Goal: Information Seeking & Learning: Compare options

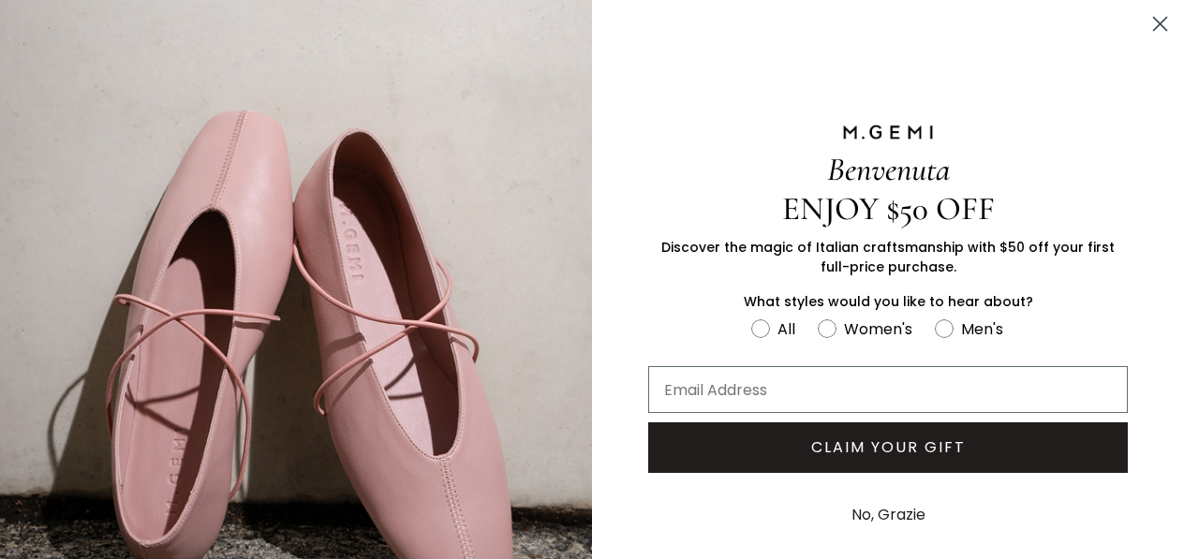
click at [1156, 20] on icon "Close dialog" at bounding box center [1160, 24] width 13 height 13
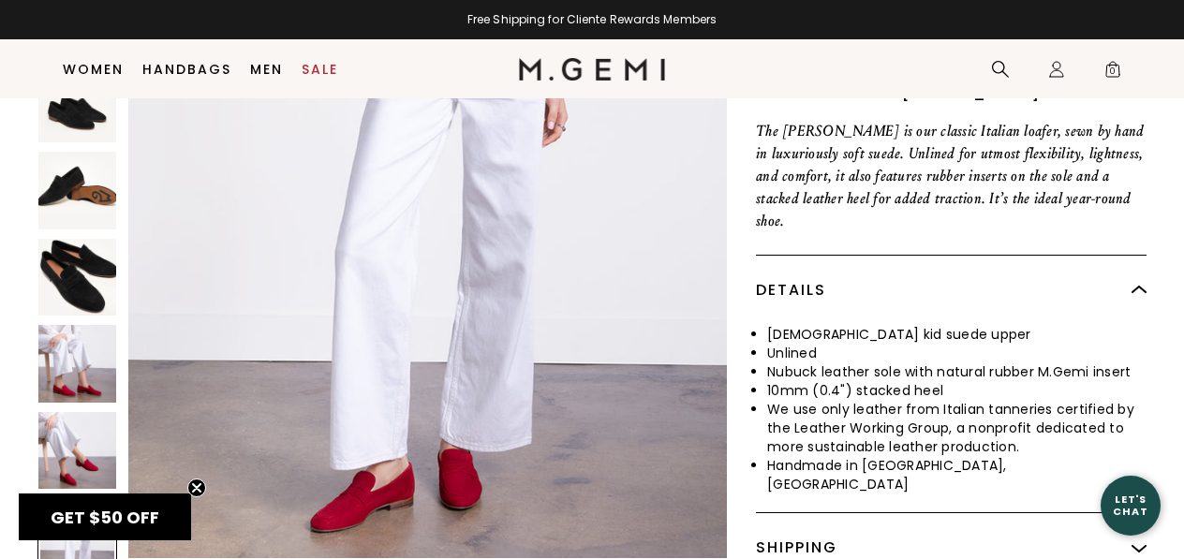
scroll to position [752, 0]
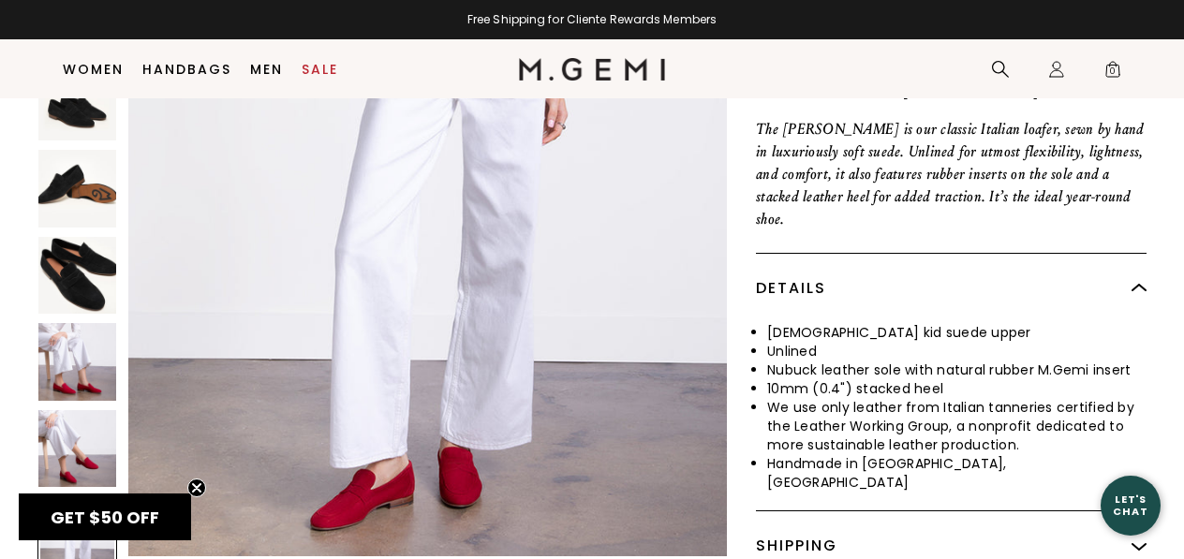
click at [82, 236] on img at bounding box center [77, 275] width 78 height 78
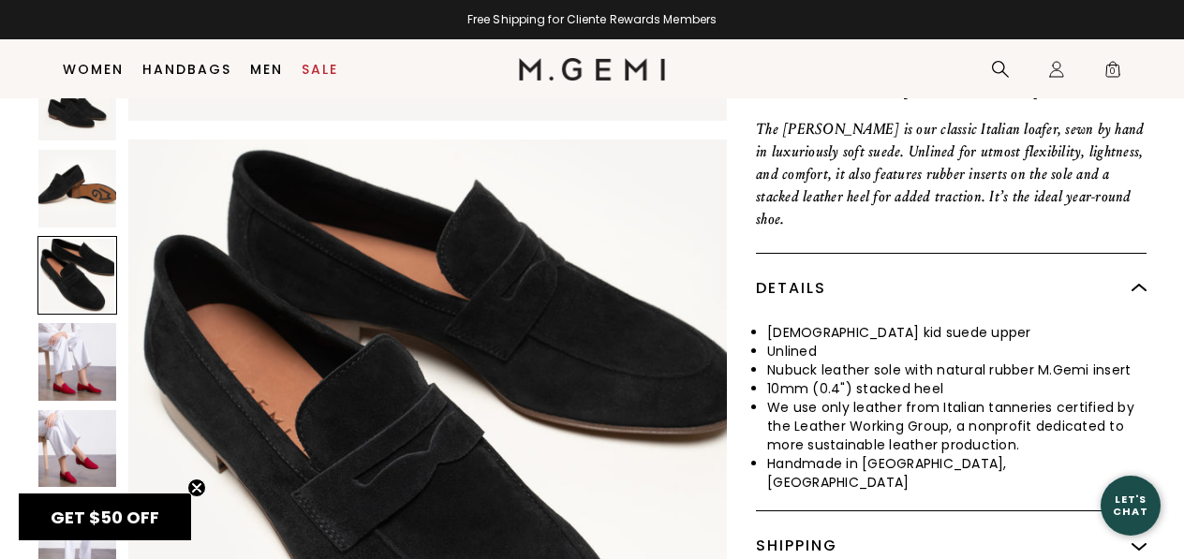
scroll to position [1687, 0]
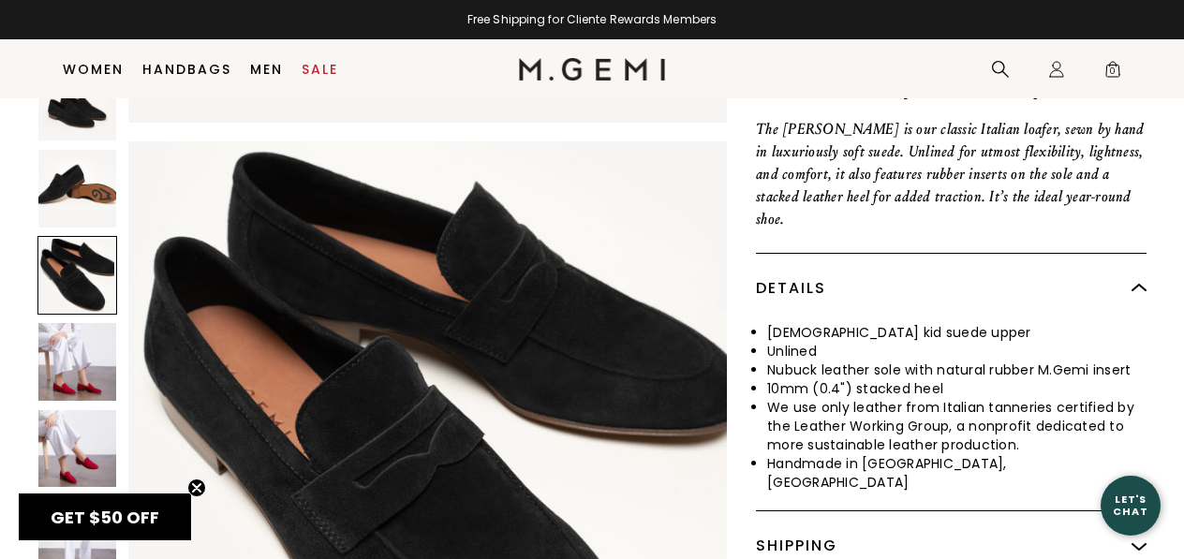
click at [70, 150] on img at bounding box center [77, 189] width 78 height 78
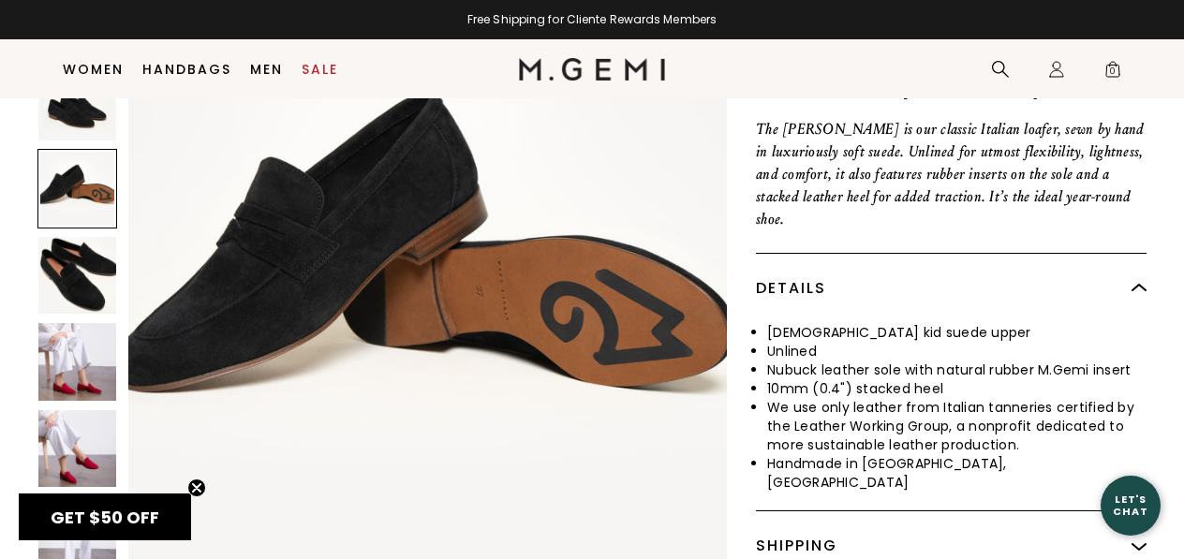
click at [72, 236] on img at bounding box center [77, 275] width 78 height 78
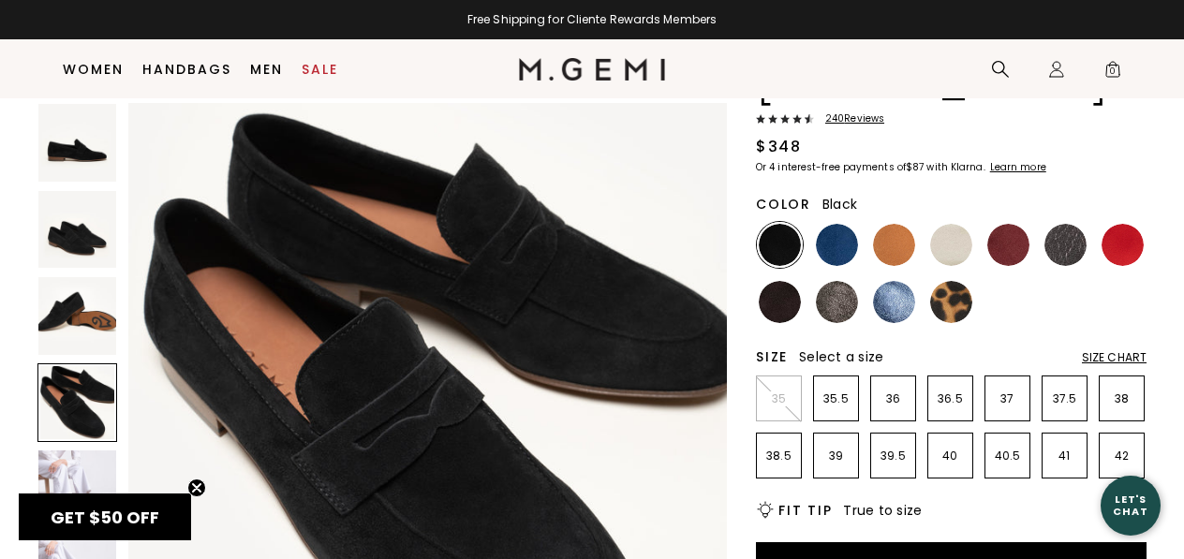
scroll to position [0, 0]
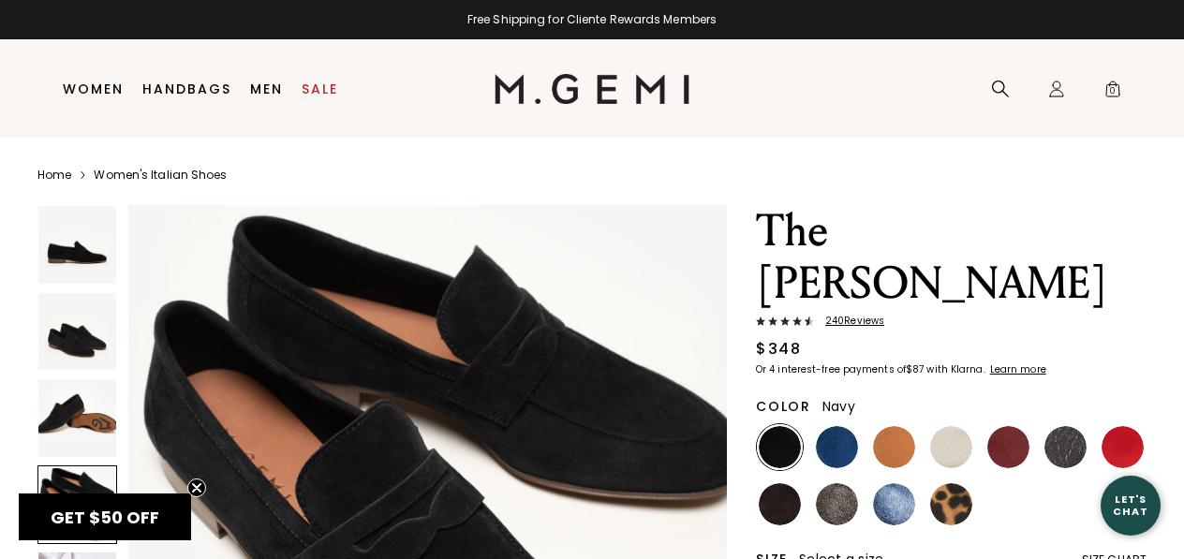
click at [837, 426] on img at bounding box center [837, 447] width 42 height 42
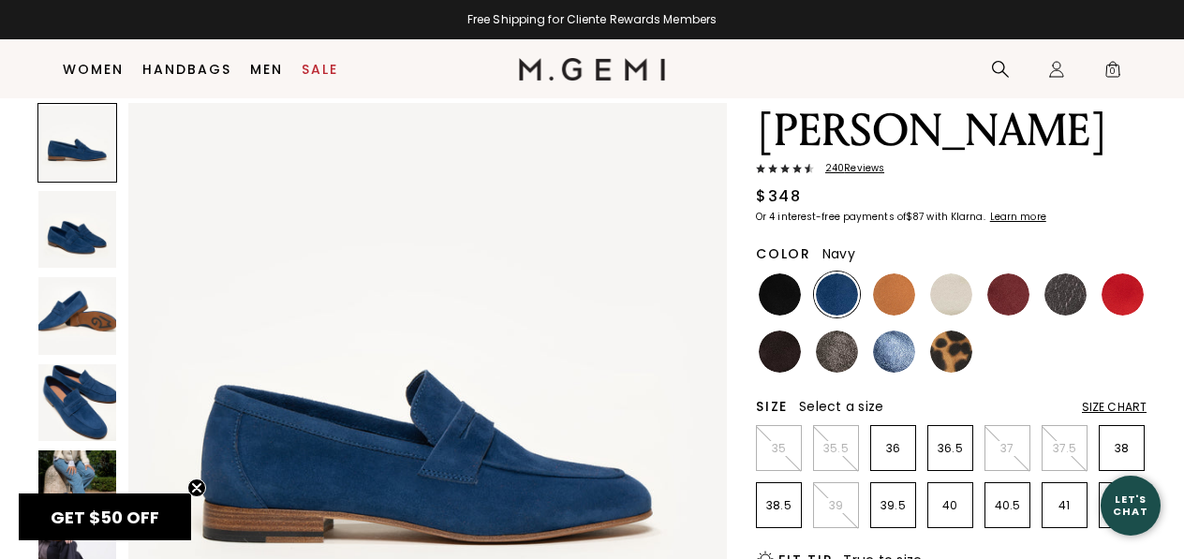
scroll to position [117, 0]
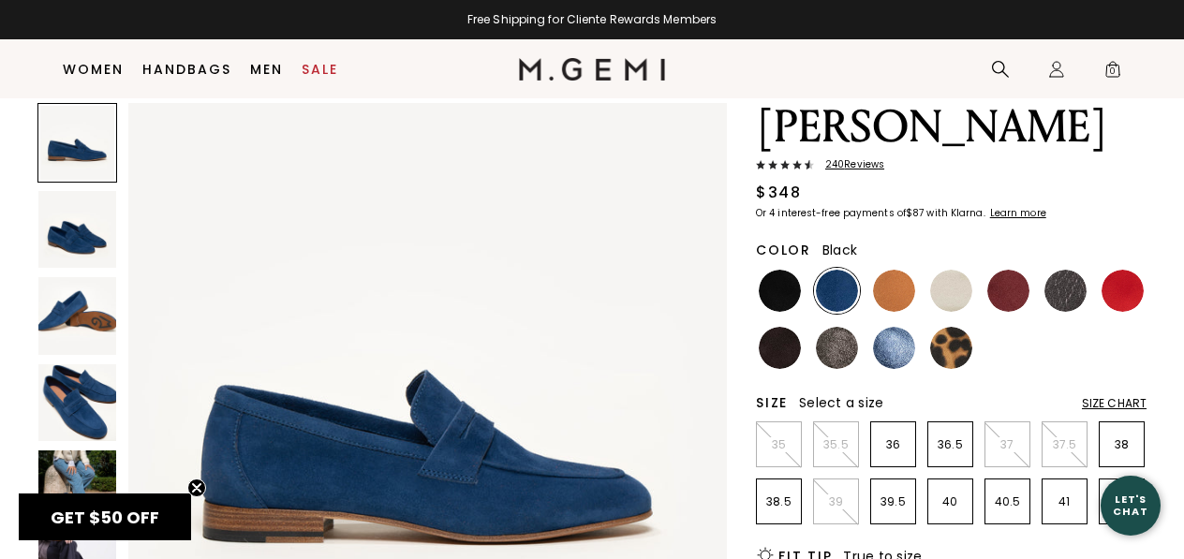
click at [784, 270] on img at bounding box center [779, 291] width 42 height 42
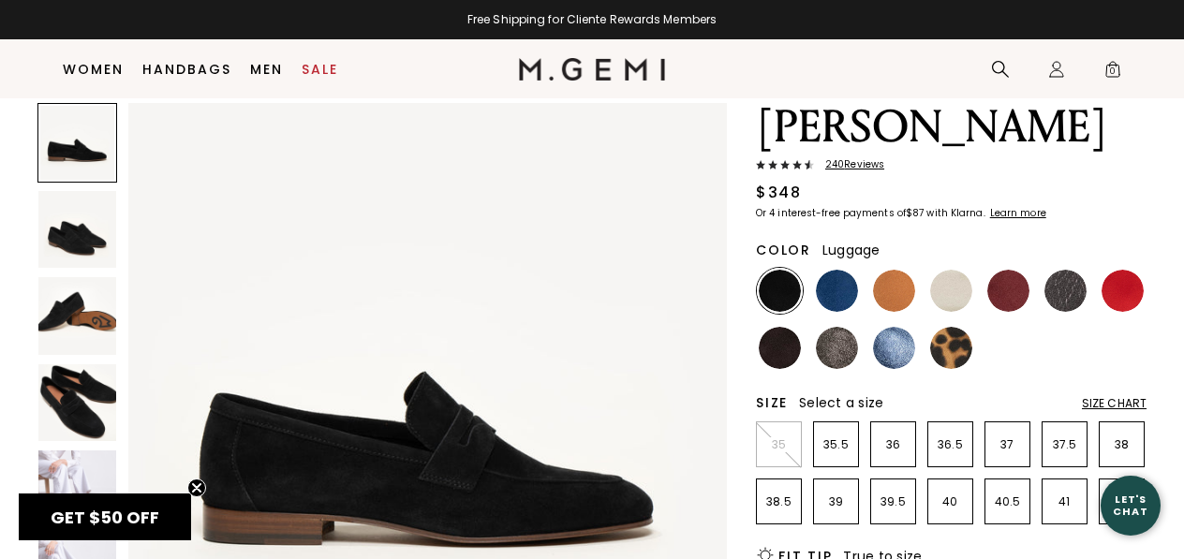
click at [893, 270] on img at bounding box center [894, 291] width 42 height 42
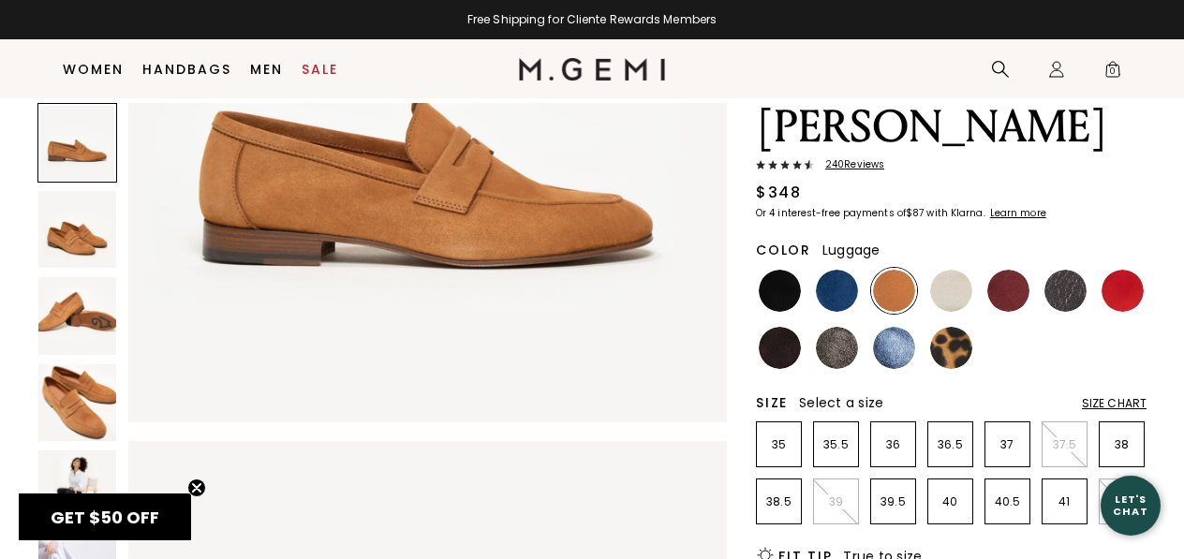
scroll to position [279, 0]
click at [1013, 270] on img at bounding box center [1008, 291] width 42 height 42
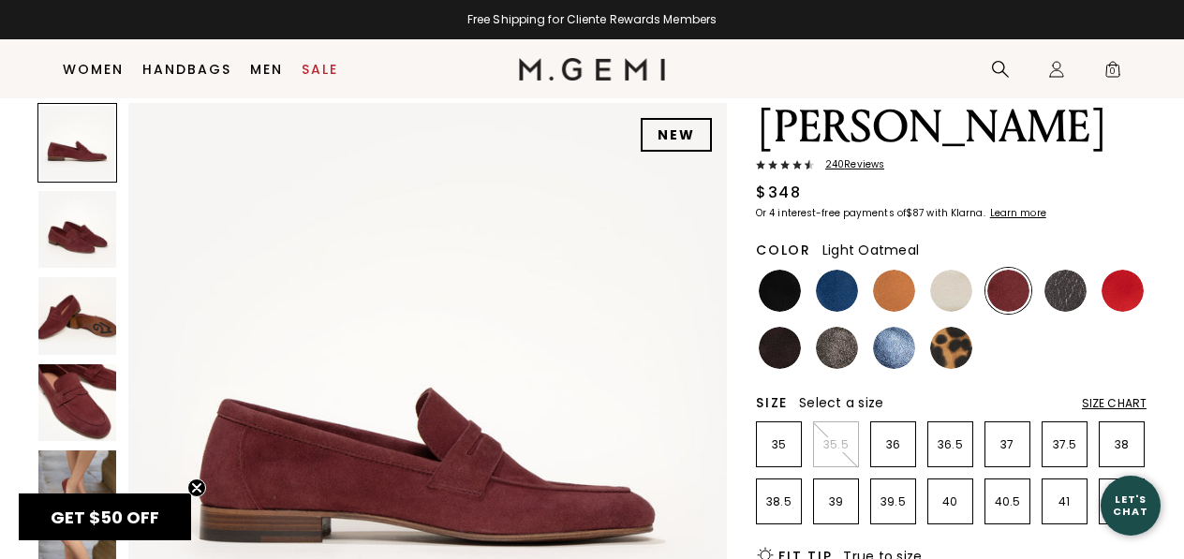
click at [953, 270] on img at bounding box center [951, 291] width 42 height 42
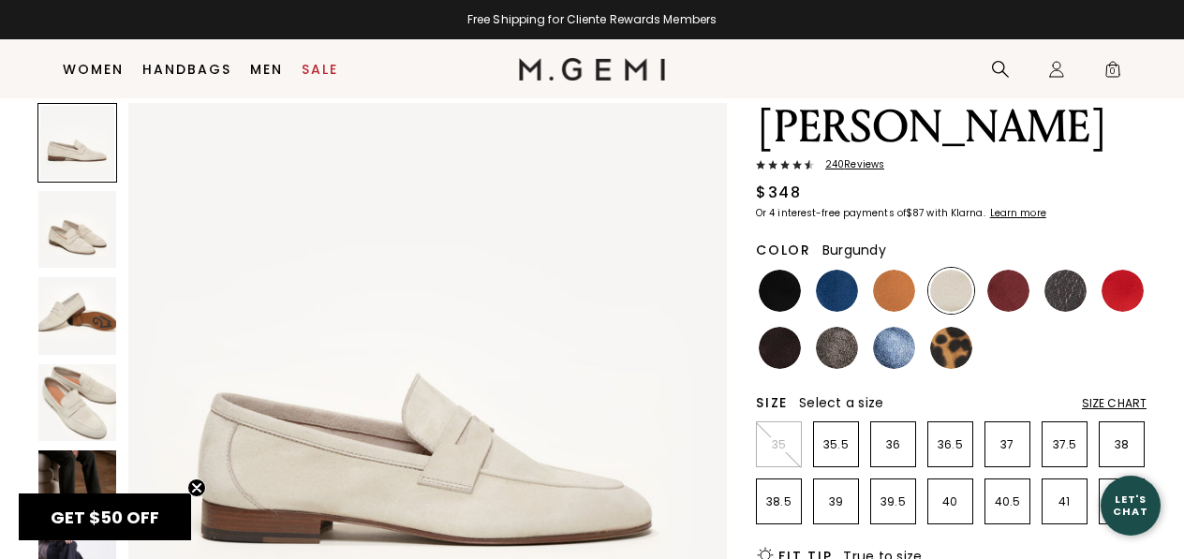
click at [1004, 270] on img at bounding box center [1008, 291] width 42 height 42
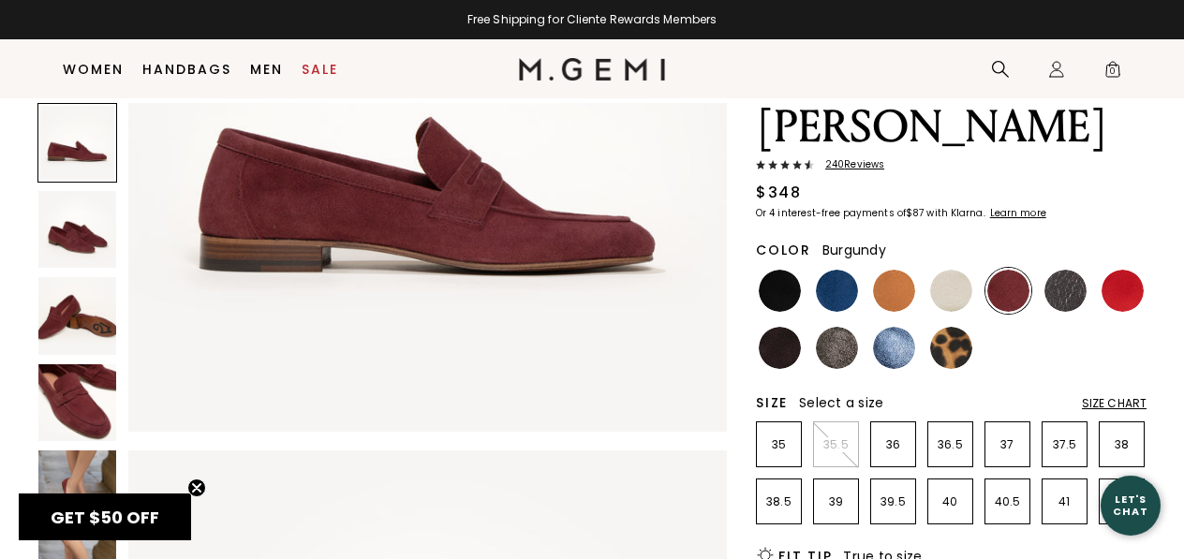
scroll to position [275, 0]
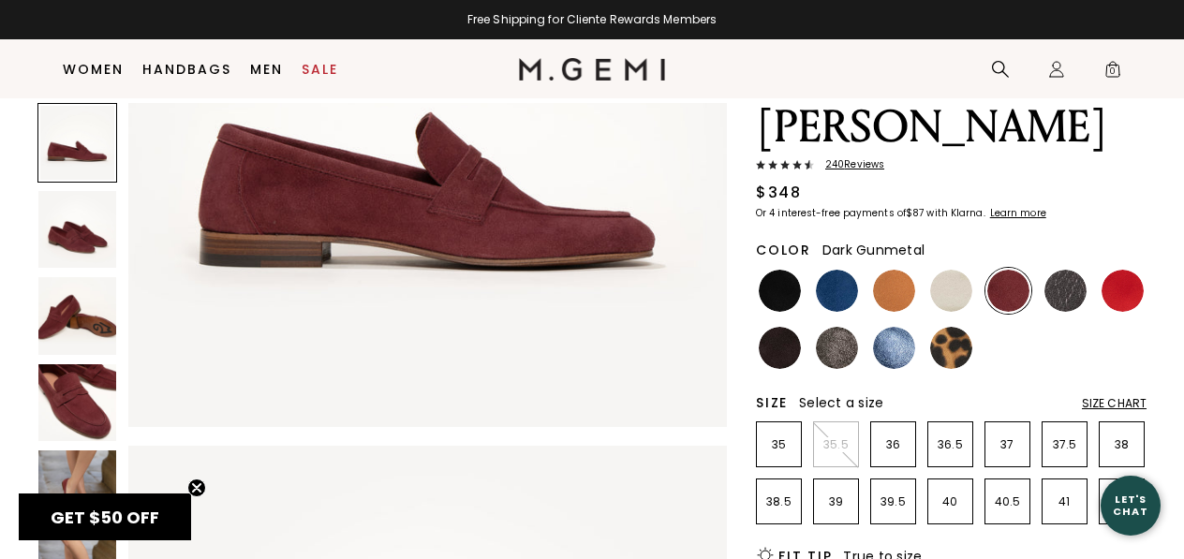
click at [1067, 270] on img at bounding box center [1065, 291] width 42 height 42
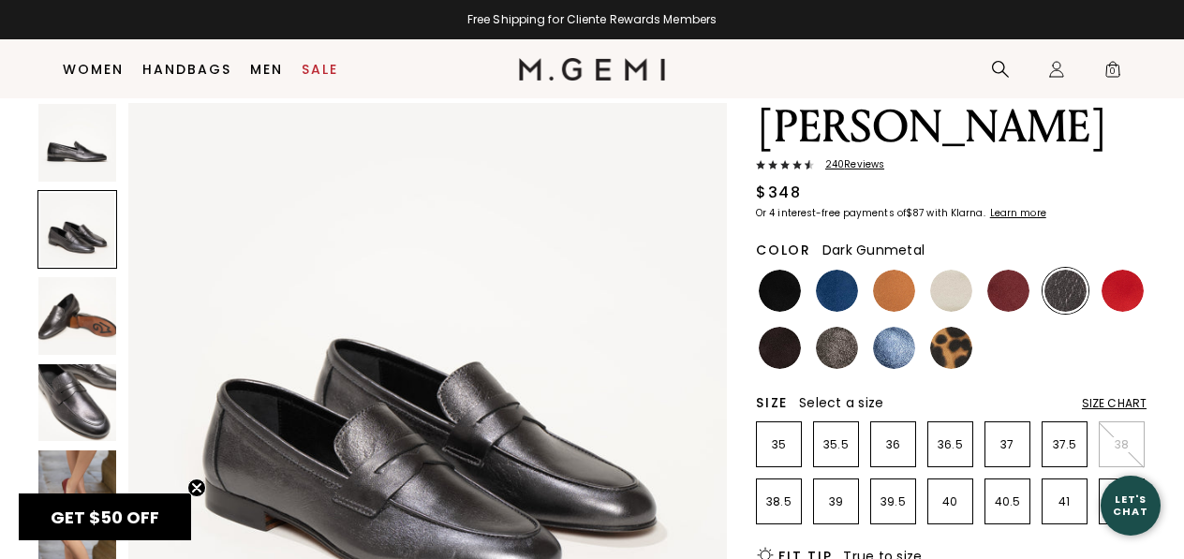
scroll to position [528, 0]
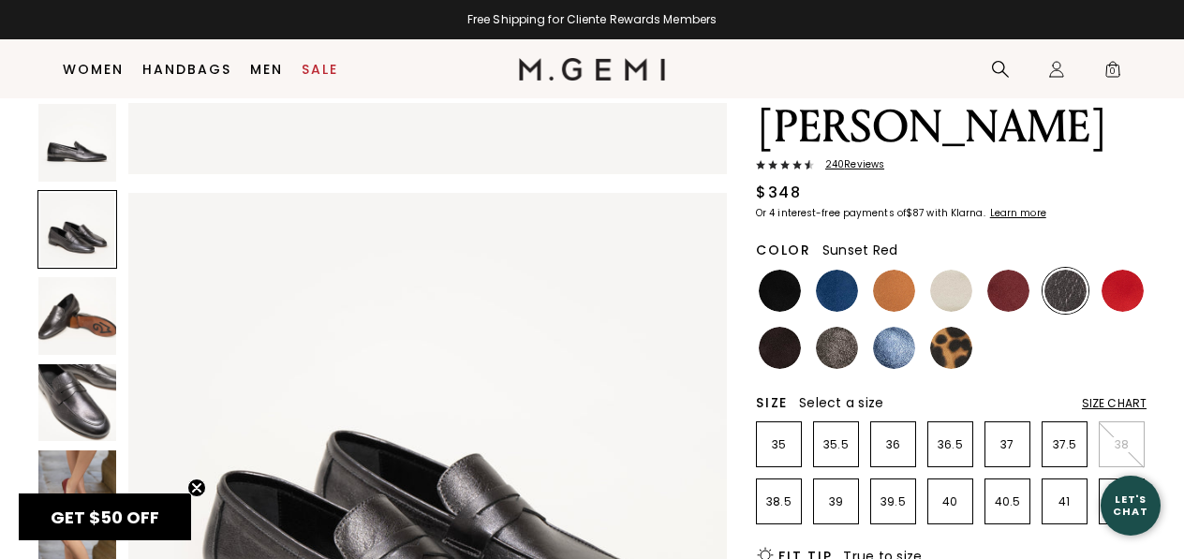
click at [1118, 270] on img at bounding box center [1122, 291] width 42 height 42
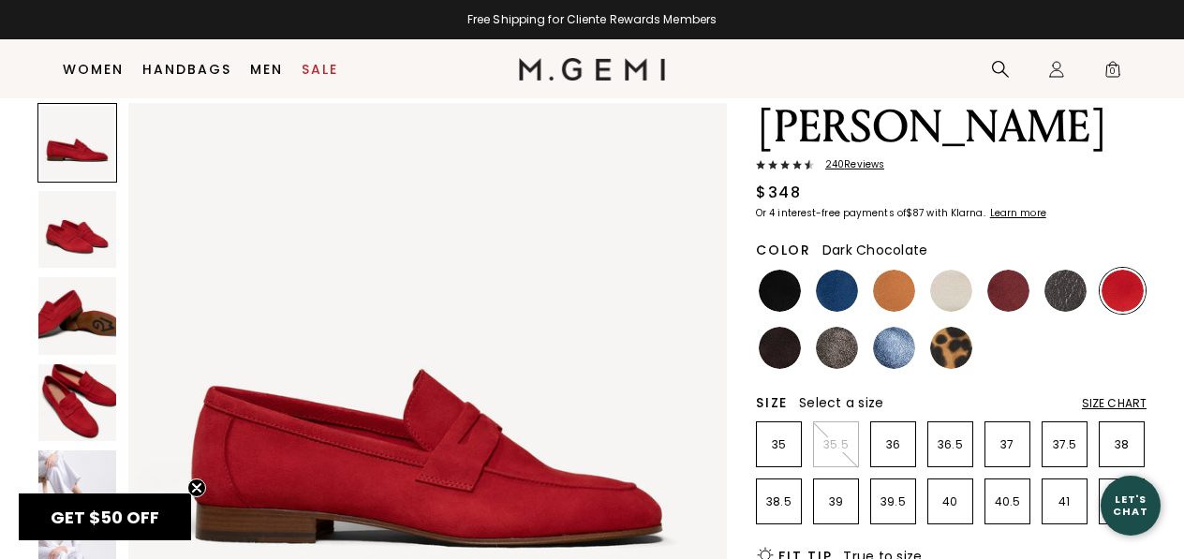
click at [764, 327] on img at bounding box center [779, 348] width 42 height 42
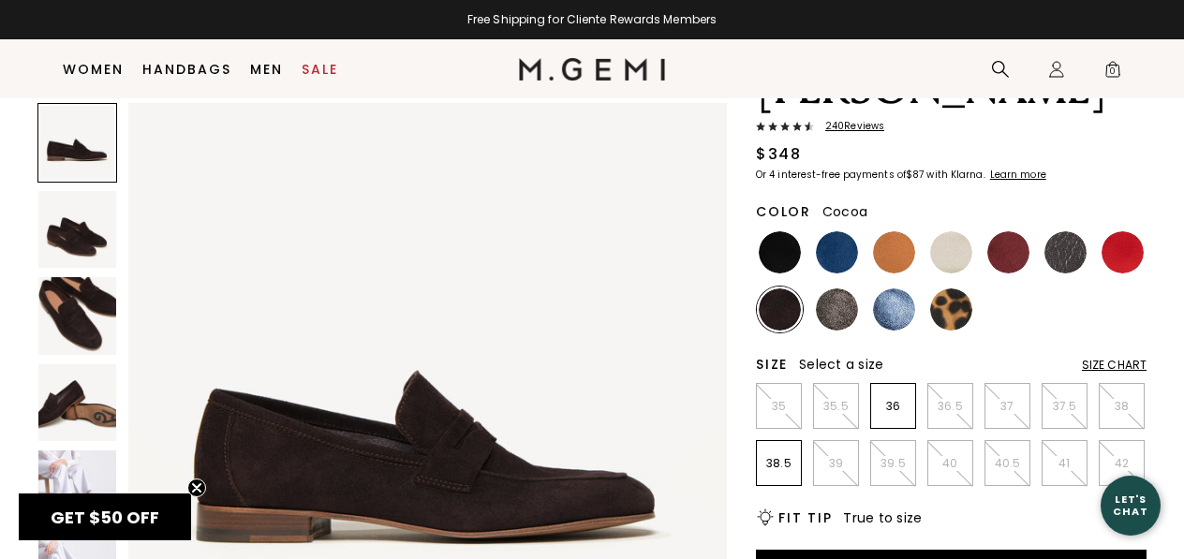
click at [835, 288] on img at bounding box center [837, 309] width 42 height 42
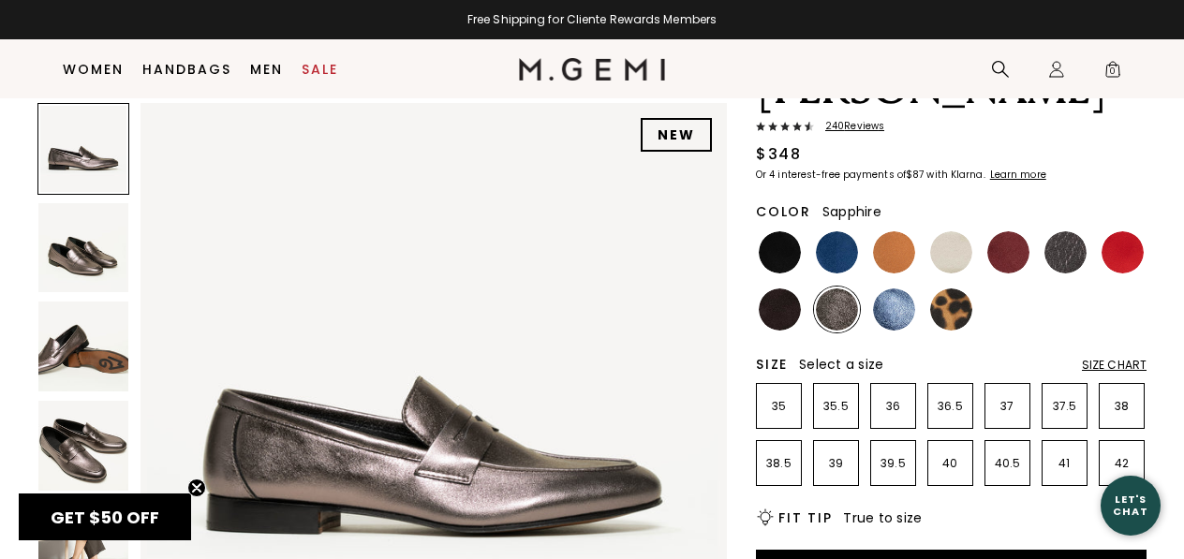
click at [887, 288] on img at bounding box center [894, 309] width 42 height 42
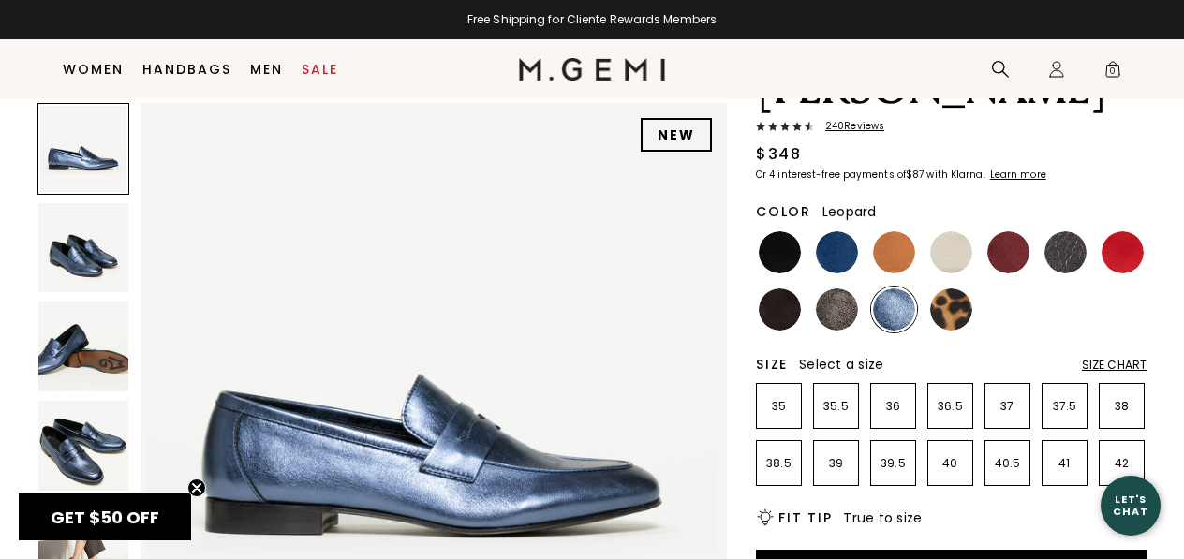
click at [946, 288] on img at bounding box center [951, 309] width 42 height 42
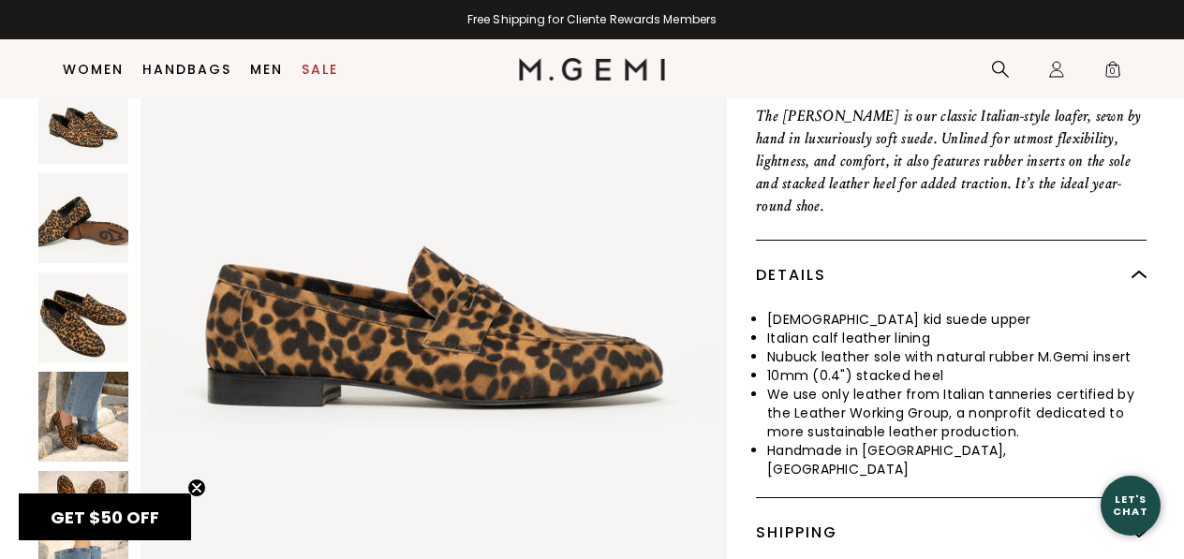
click at [78, 471] on img at bounding box center [83, 516] width 90 height 90
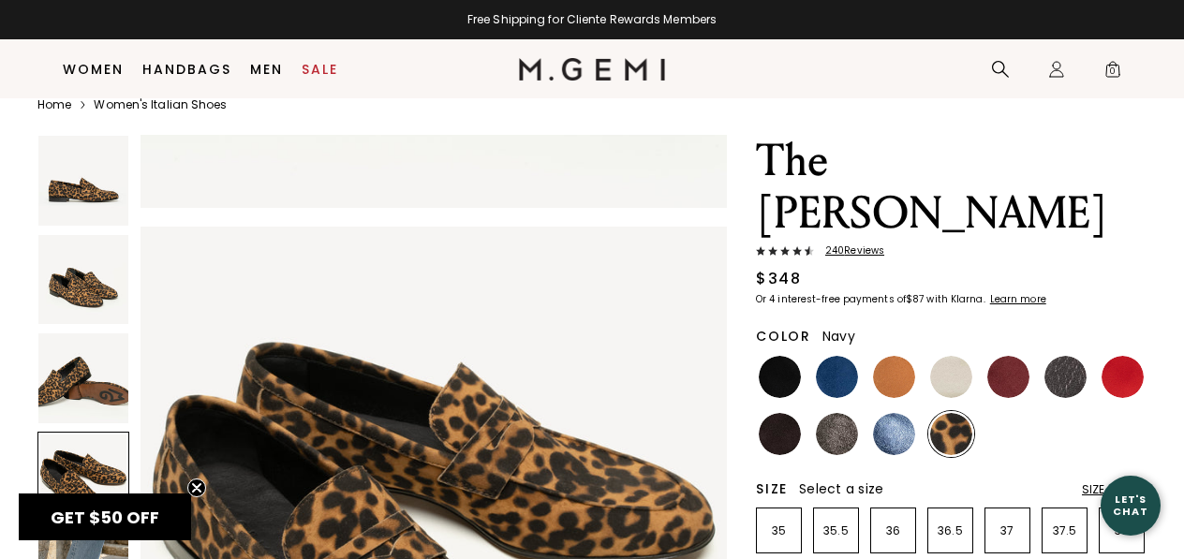
click at [834, 356] on img at bounding box center [837, 377] width 42 height 42
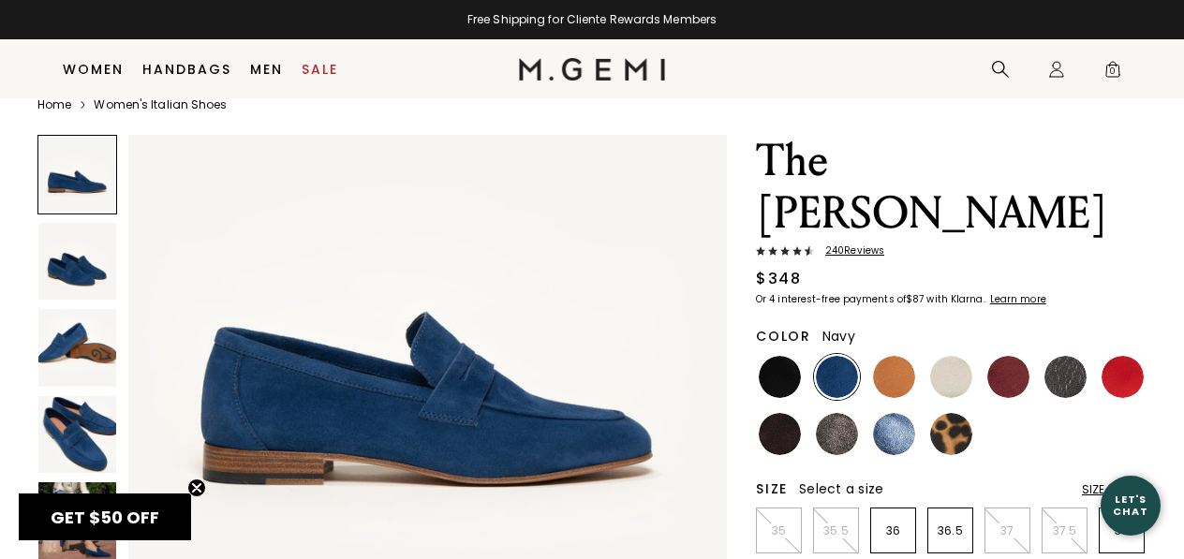
click at [75, 427] on img at bounding box center [77, 435] width 78 height 78
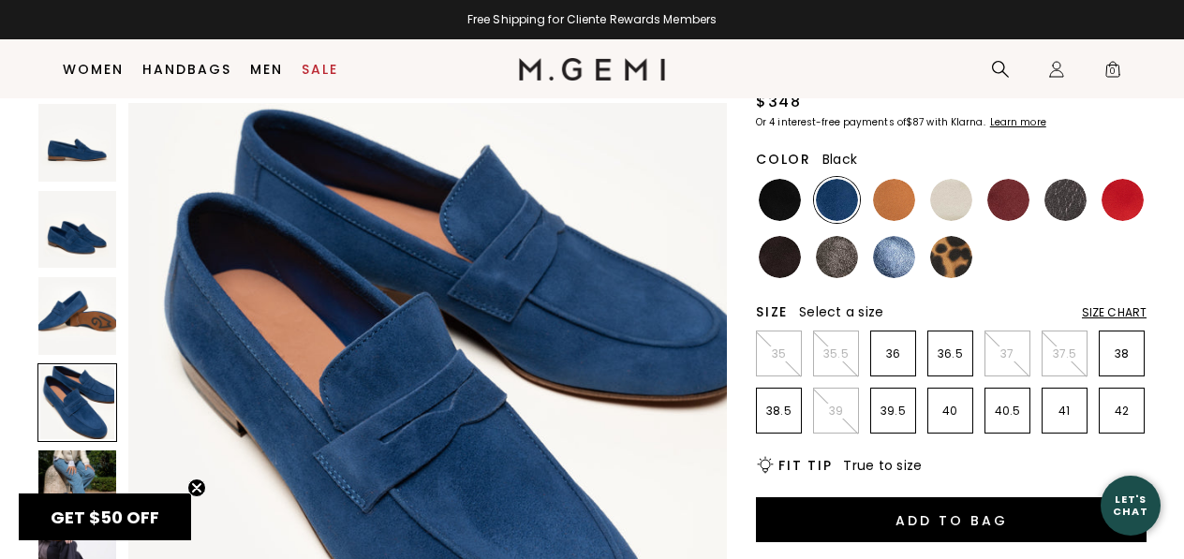
click at [780, 179] on img at bounding box center [779, 200] width 42 height 42
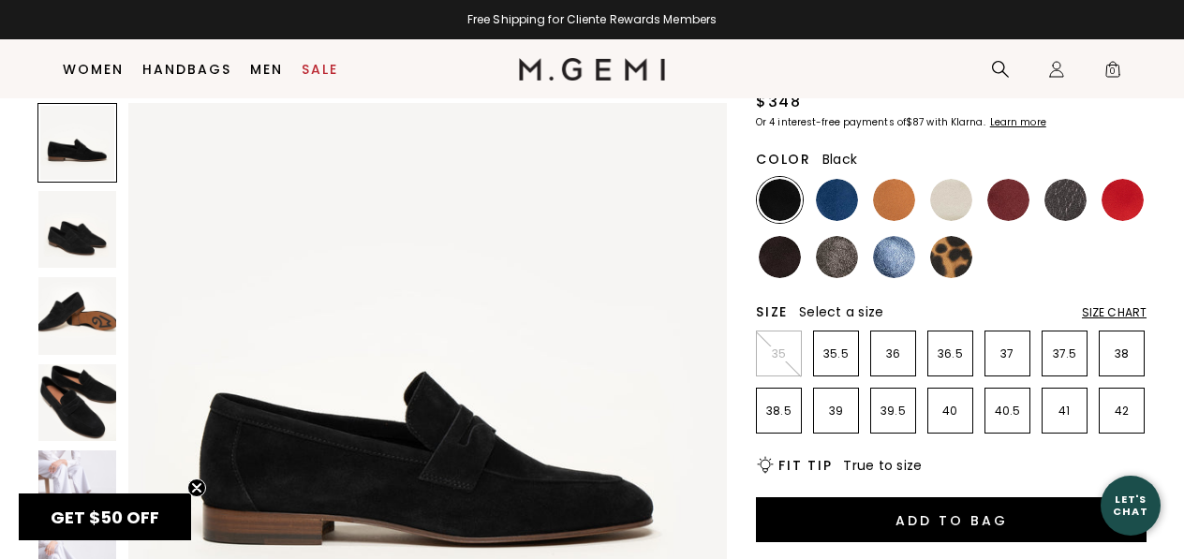
click at [73, 230] on img at bounding box center [77, 230] width 78 height 78
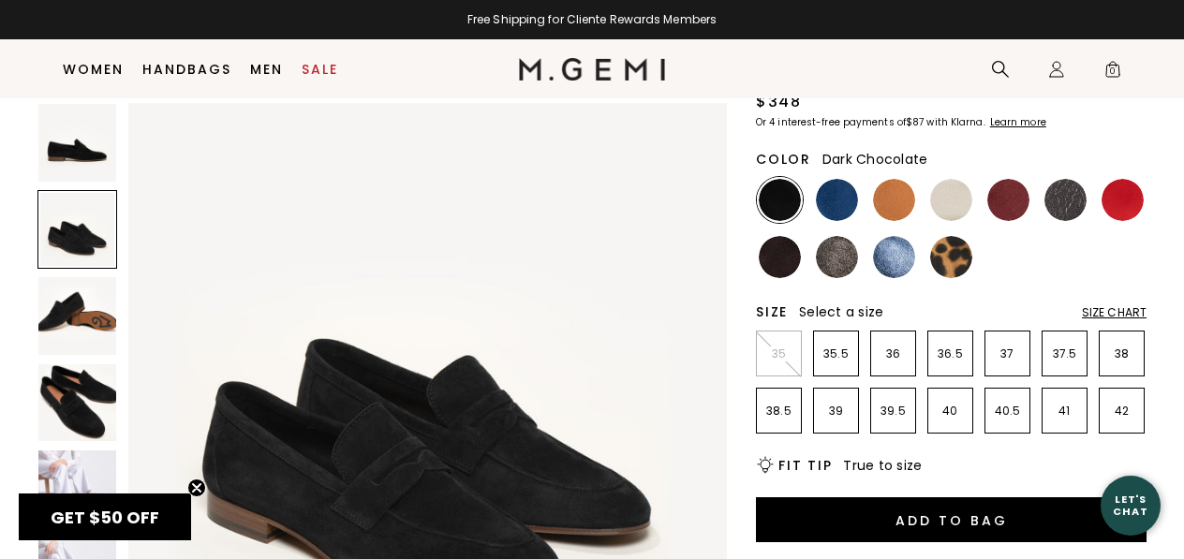
click at [780, 236] on img at bounding box center [779, 257] width 42 height 42
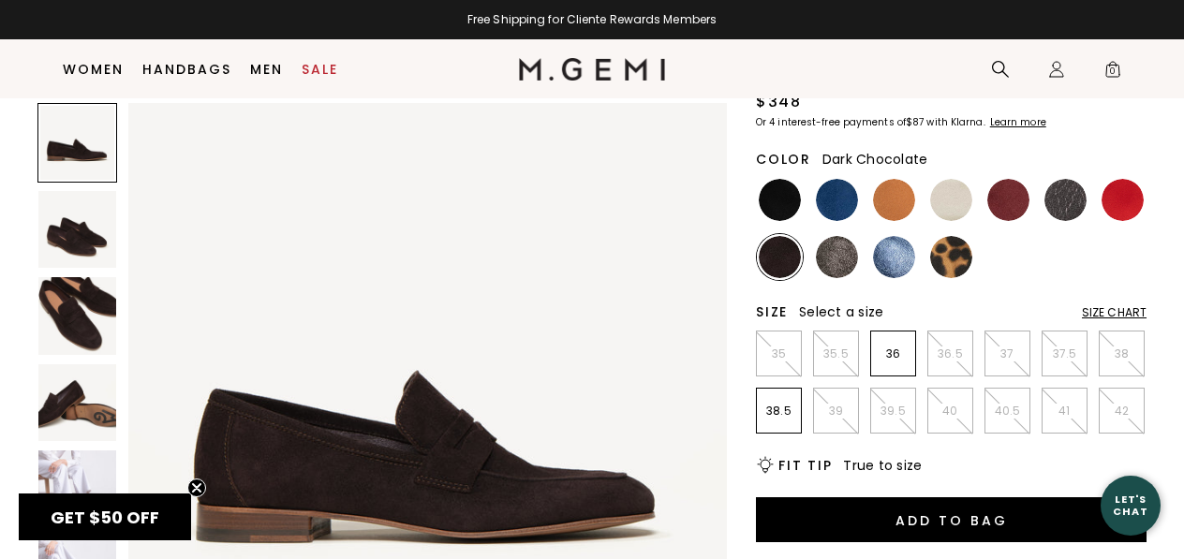
click at [81, 319] on img at bounding box center [77, 316] width 78 height 78
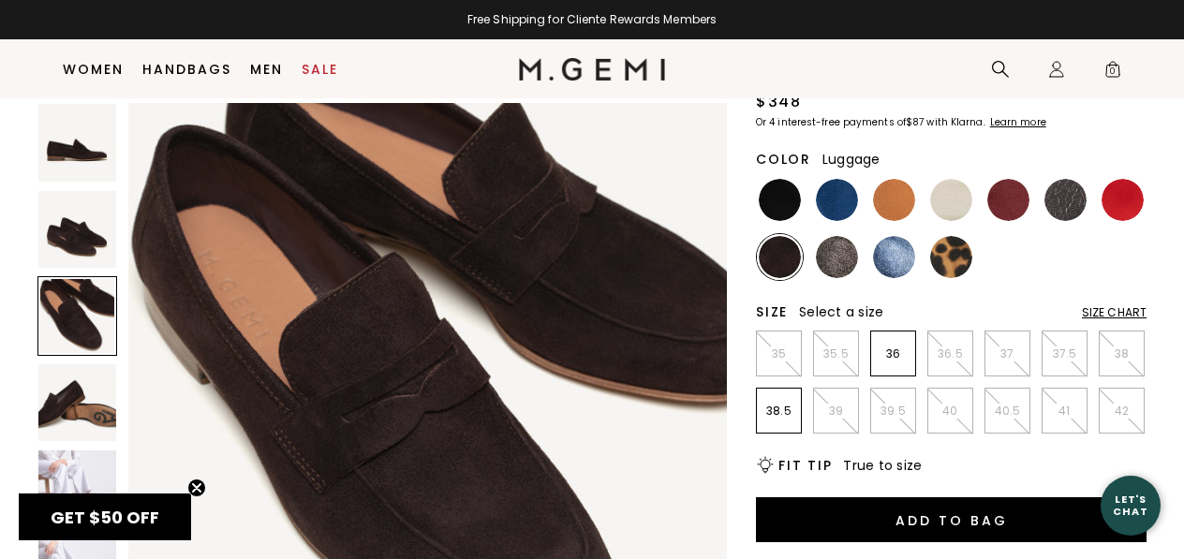
click at [896, 179] on img at bounding box center [894, 200] width 42 height 42
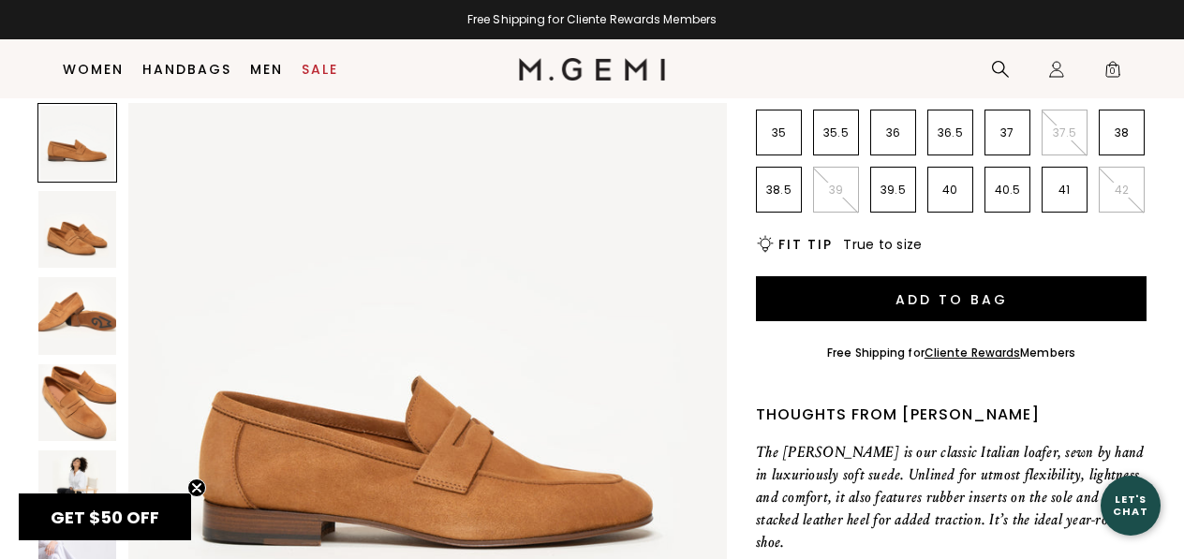
click at [74, 472] on img at bounding box center [77, 489] width 78 height 78
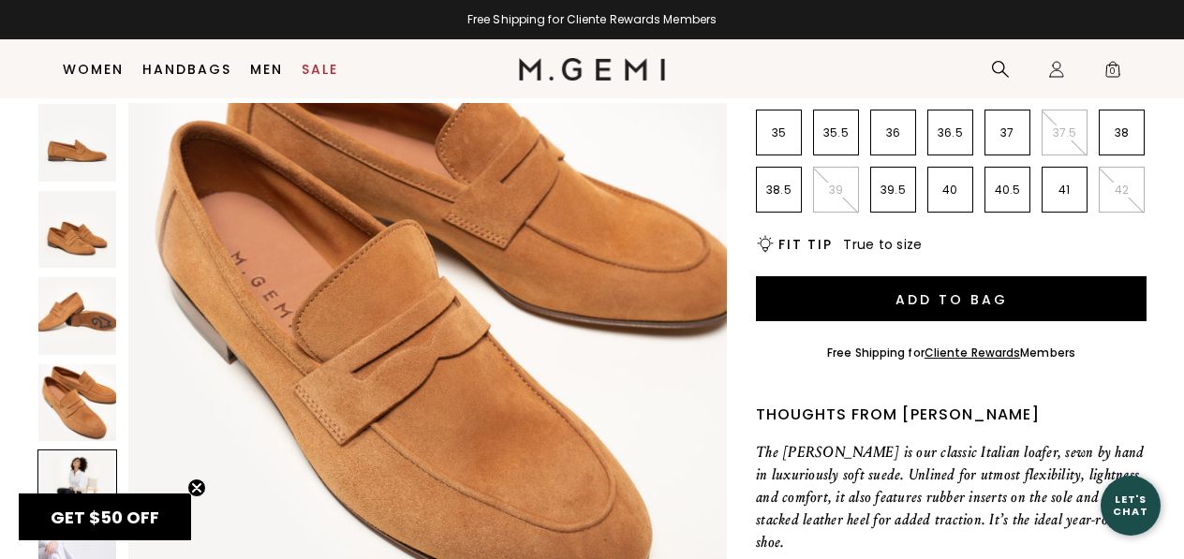
scroll to position [1891, 0]
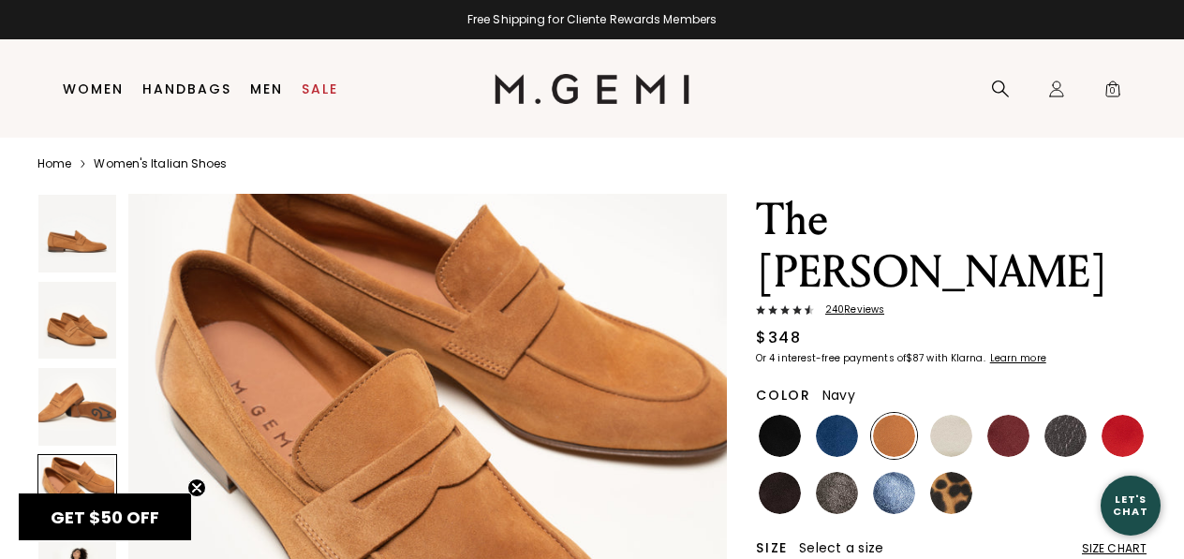
click at [832, 415] on img at bounding box center [837, 436] width 42 height 42
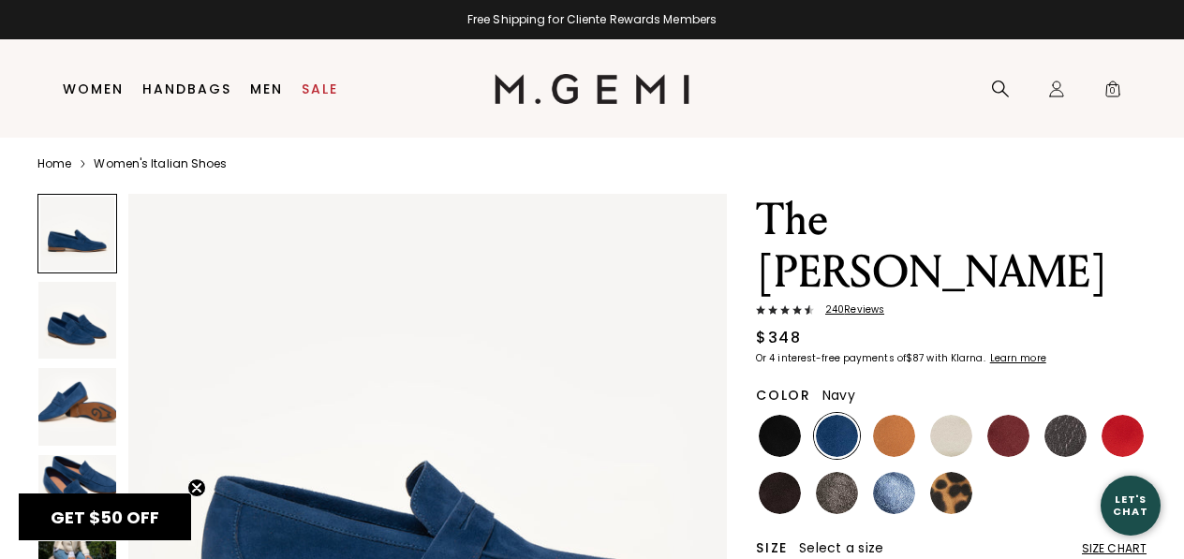
scroll to position [109, 0]
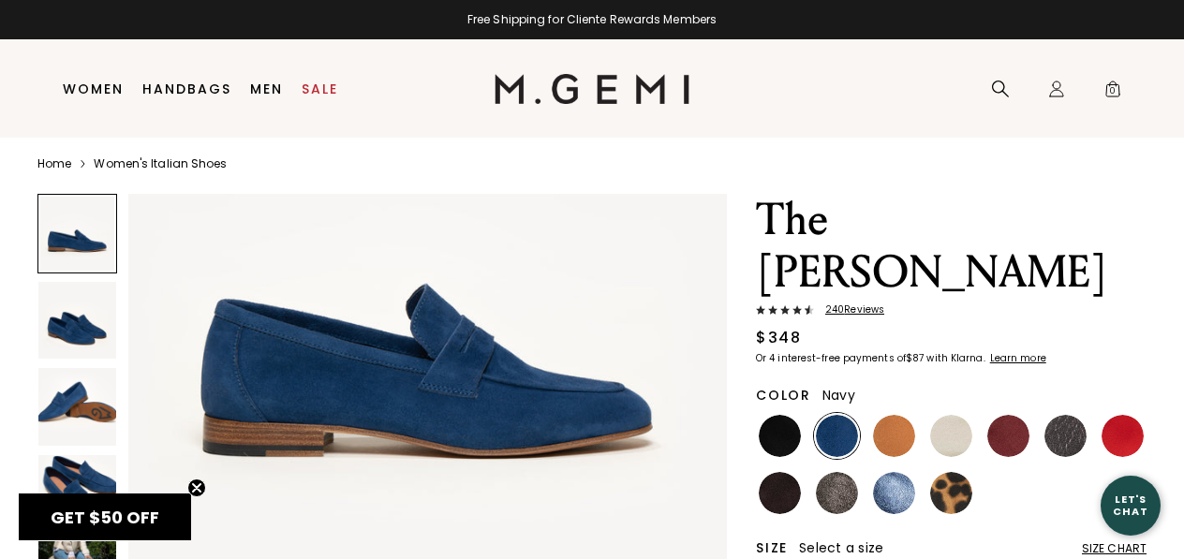
click at [89, 335] on img at bounding box center [77, 321] width 78 height 78
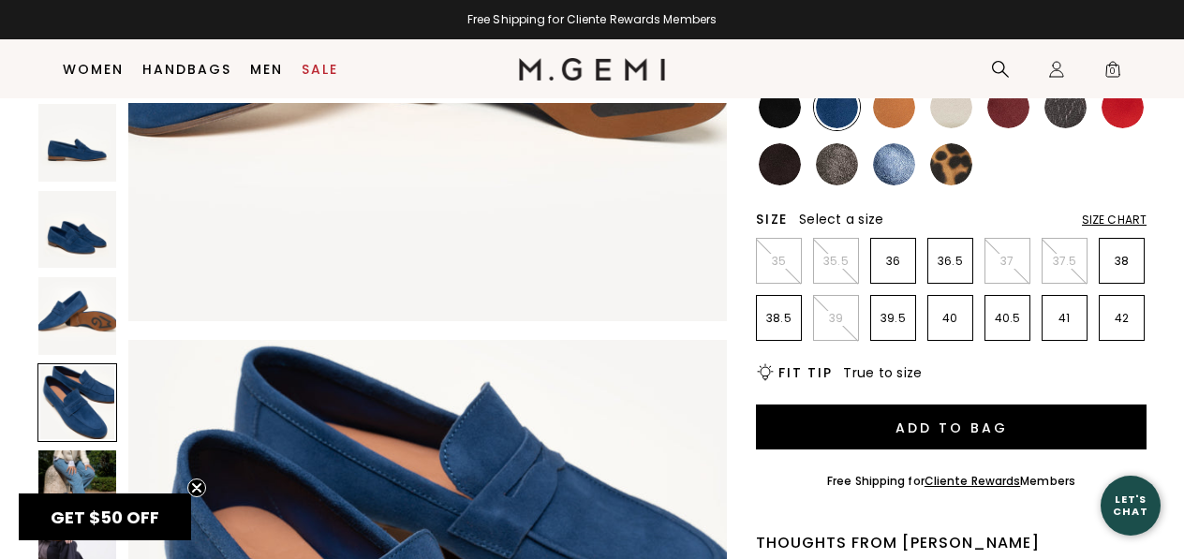
scroll to position [1601, 0]
